Goal: Information Seeking & Learning: Learn about a topic

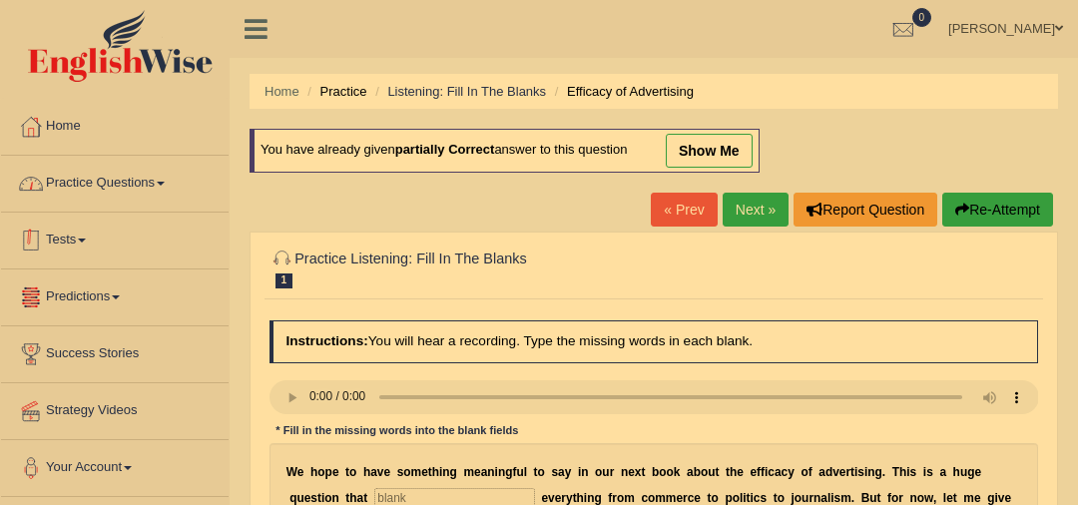
click at [139, 185] on link "Practice Questions" at bounding box center [115, 181] width 228 height 50
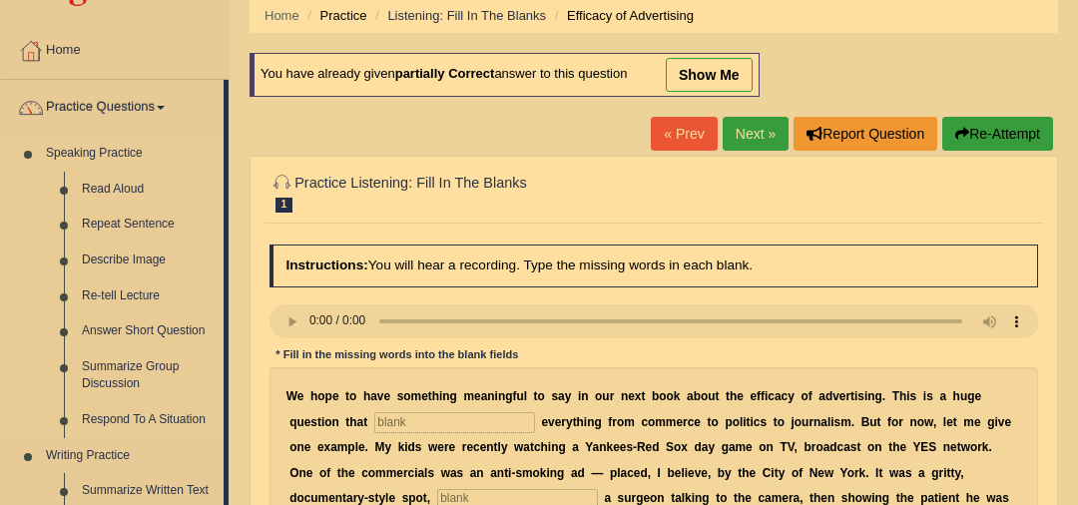
scroll to position [84, 0]
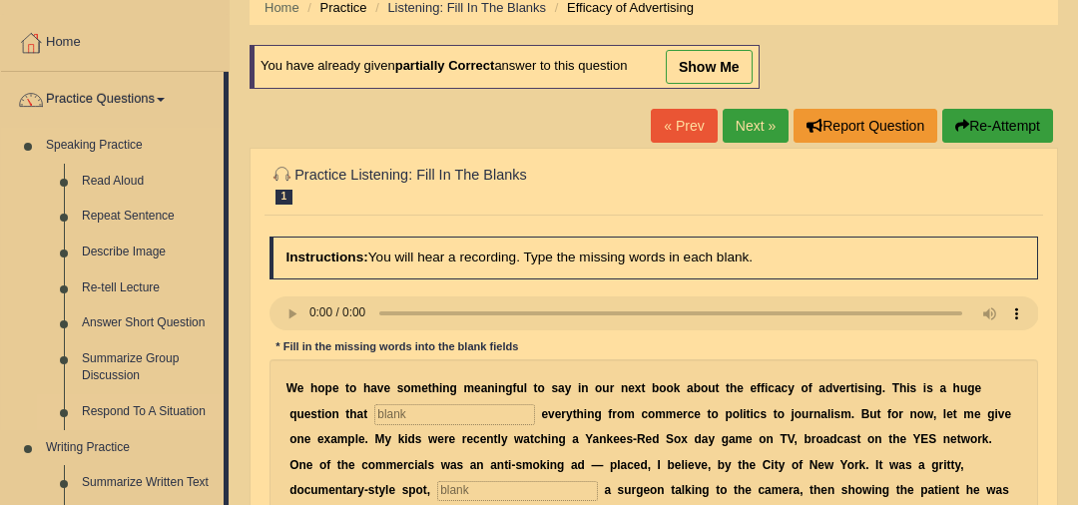
click at [161, 411] on link "Respond To A Situation" at bounding box center [148, 412] width 151 height 36
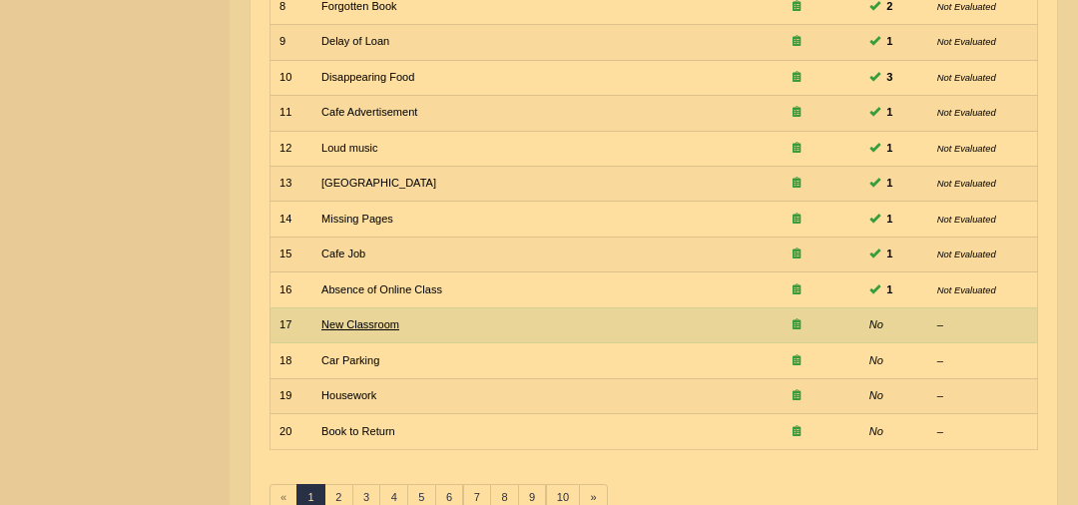
click at [368, 319] on link "New Classroom" at bounding box center [361, 325] width 78 height 12
